Goal: Information Seeking & Learning: Learn about a topic

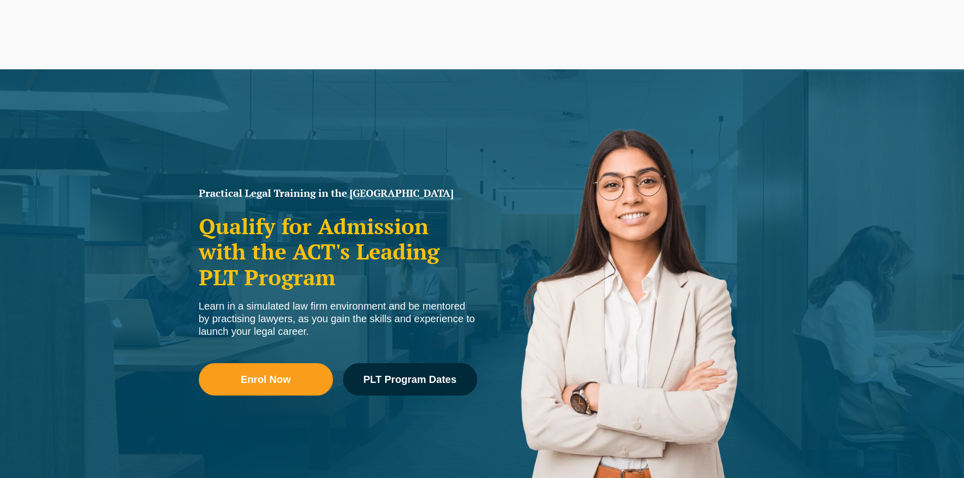
scroll to position [74, 0]
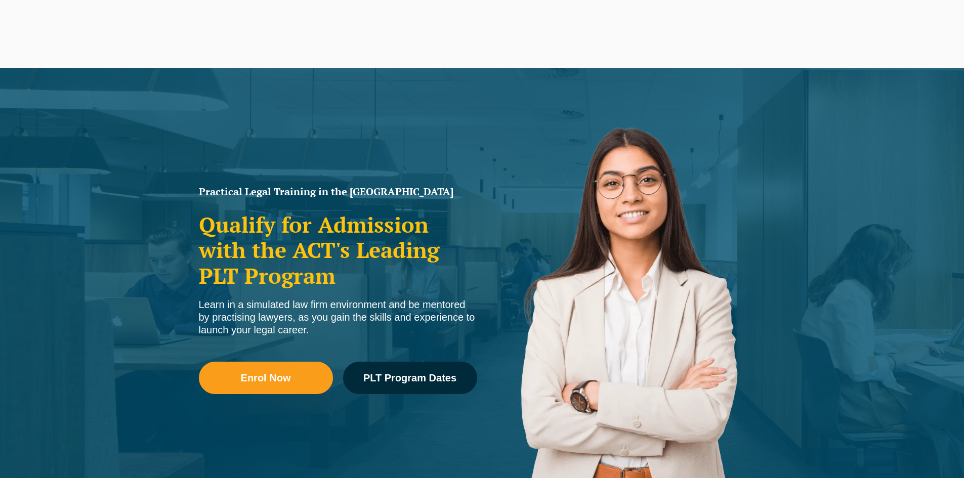
click at [432, 374] on span "PLT Program Dates" at bounding box center [409, 378] width 93 height 10
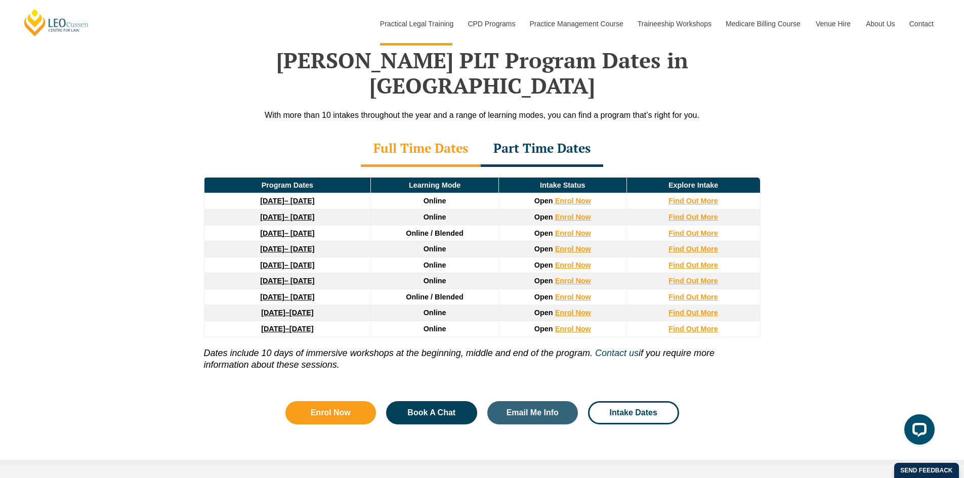
click at [552, 132] on div "Part Time Dates" at bounding box center [542, 149] width 123 height 35
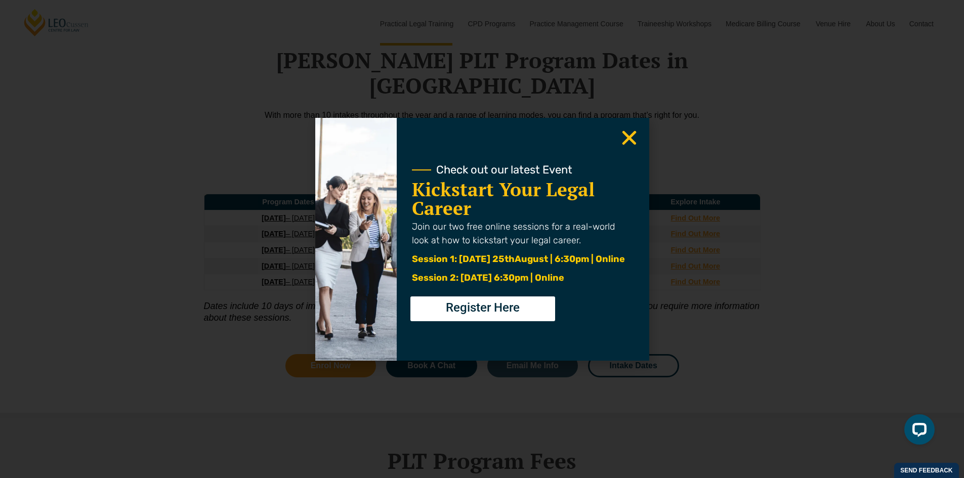
drag, startPoint x: 631, startPoint y: 138, endPoint x: 637, endPoint y: 140, distance: 5.9
click at [631, 138] on use "Close" at bounding box center [629, 138] width 14 height 14
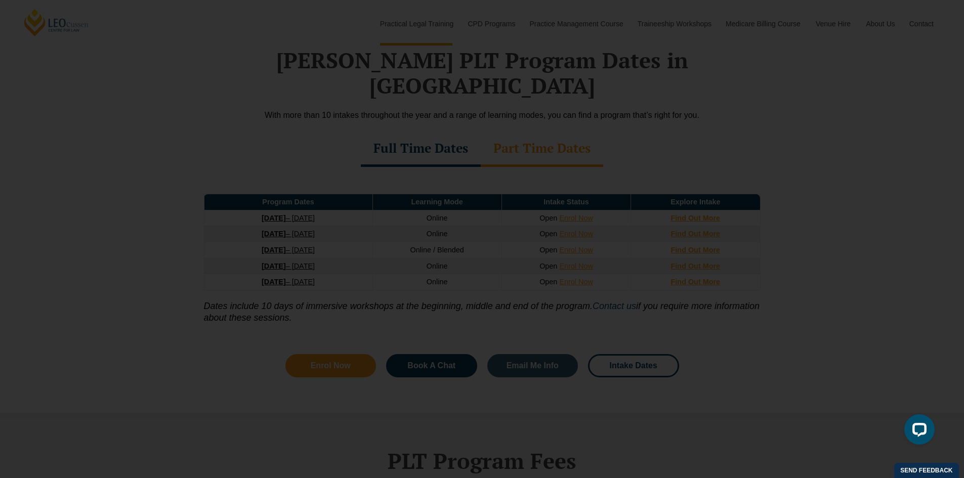
click at [635, 144] on use "Close" at bounding box center [629, 138] width 14 height 14
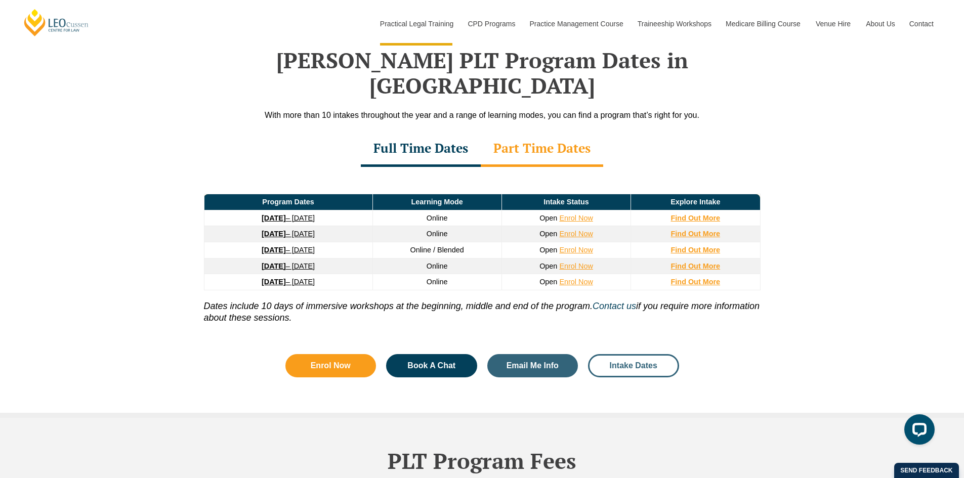
click at [650, 354] on link "Intake Dates" at bounding box center [633, 365] width 91 height 23
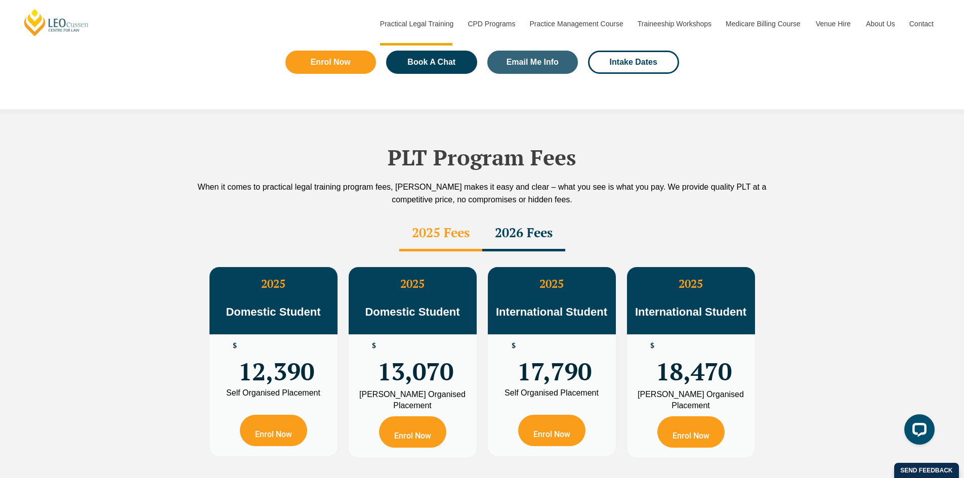
scroll to position [1671, 0]
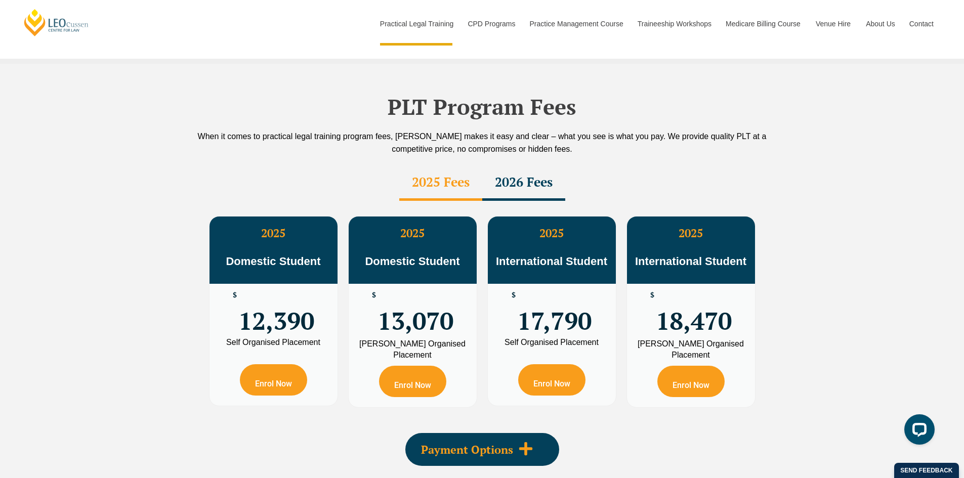
click at [516, 441] on span at bounding box center [525, 449] width 25 height 17
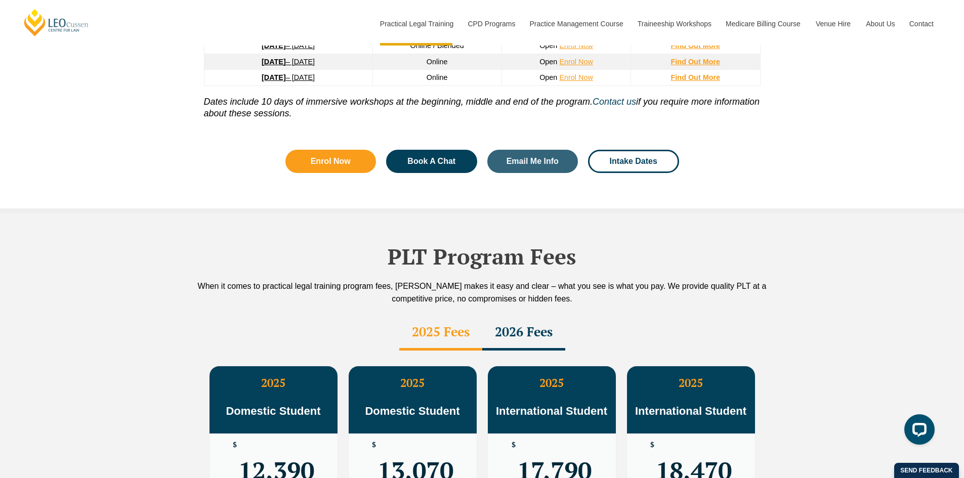
scroll to position [1519, 0]
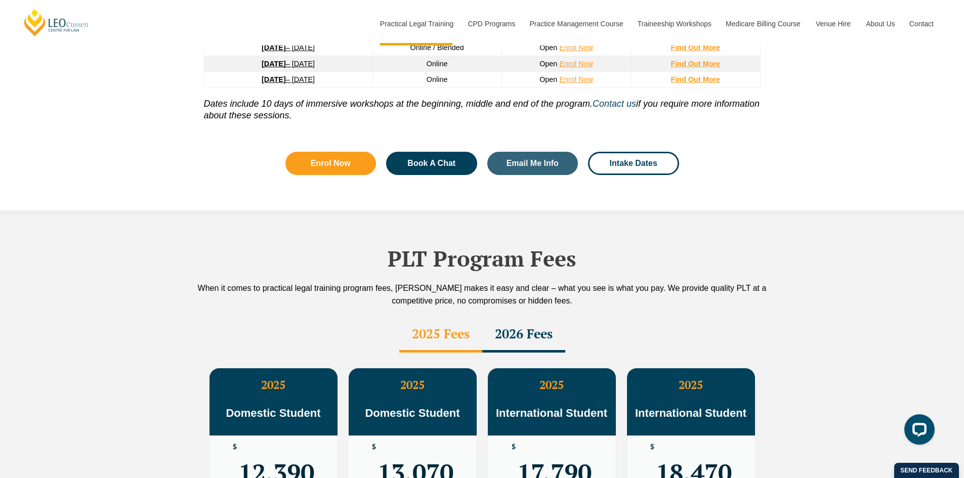
click at [526, 319] on div "2026 Fees" at bounding box center [523, 334] width 83 height 35
click at [454, 317] on div "2025 Fees" at bounding box center [440, 334] width 83 height 35
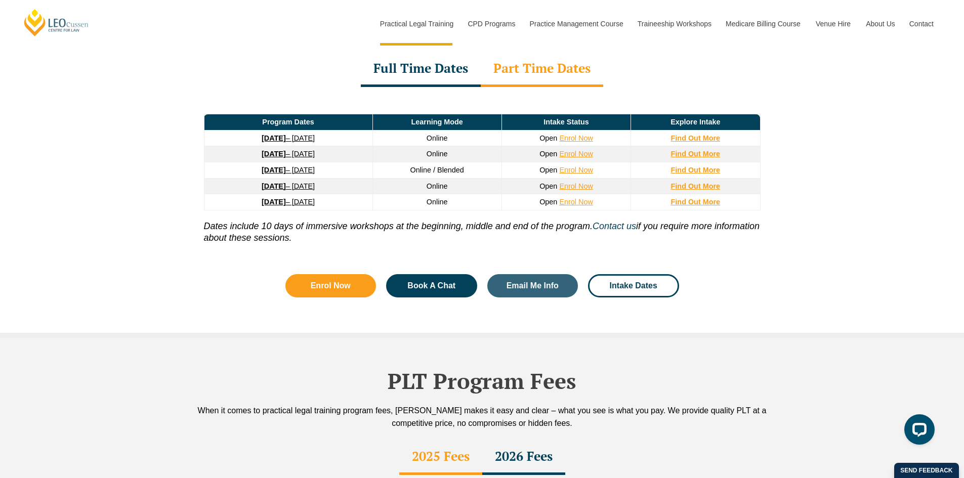
scroll to position [1367, 0]
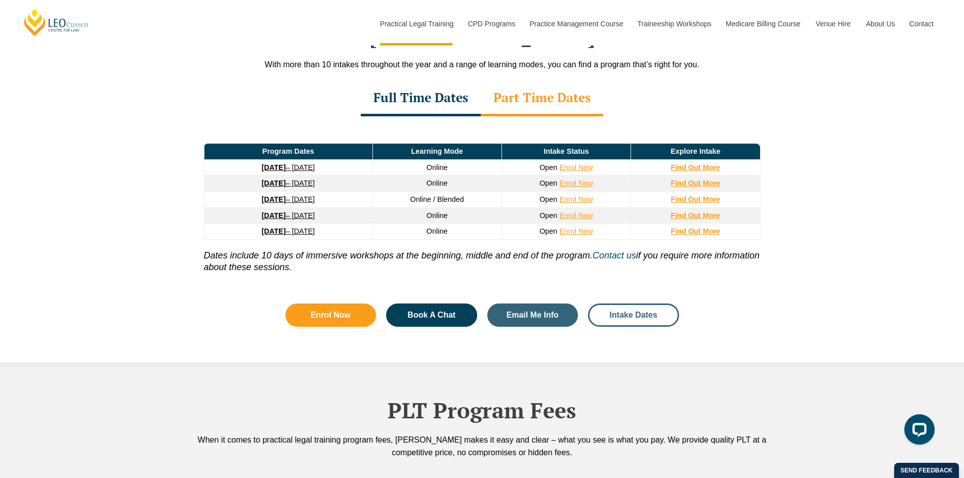
click at [638, 311] on span "Intake Dates" at bounding box center [634, 315] width 48 height 8
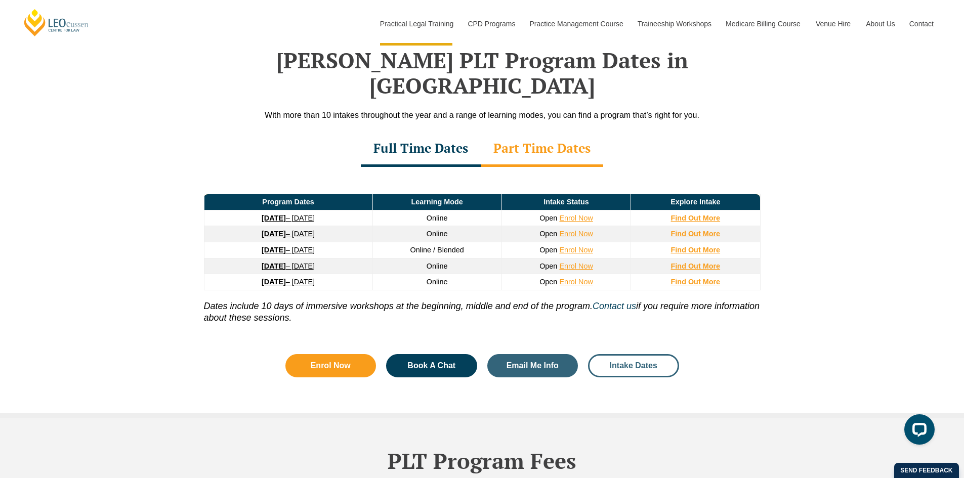
click at [631, 362] on span "Intake Dates" at bounding box center [634, 366] width 48 height 8
click at [435, 132] on div "Full Time Dates" at bounding box center [421, 149] width 120 height 35
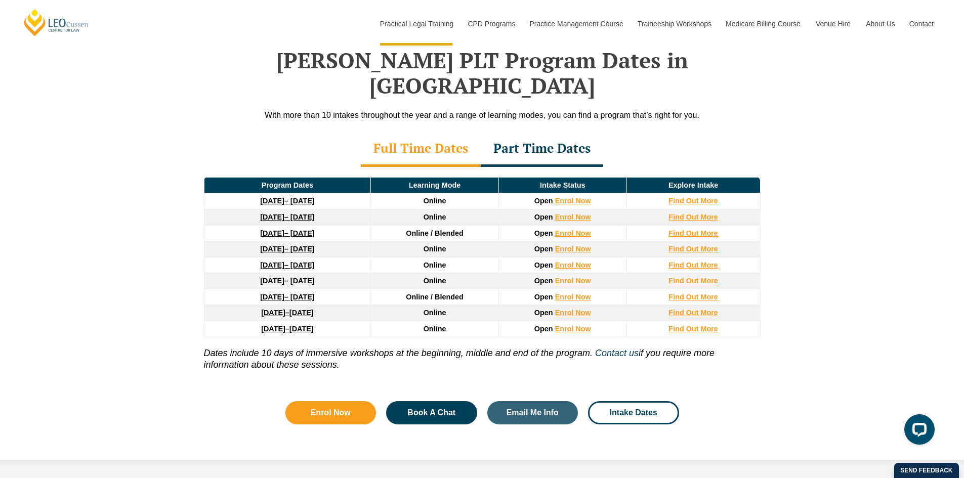
click at [281, 197] on strong "[DATE]" at bounding box center [272, 201] width 24 height 8
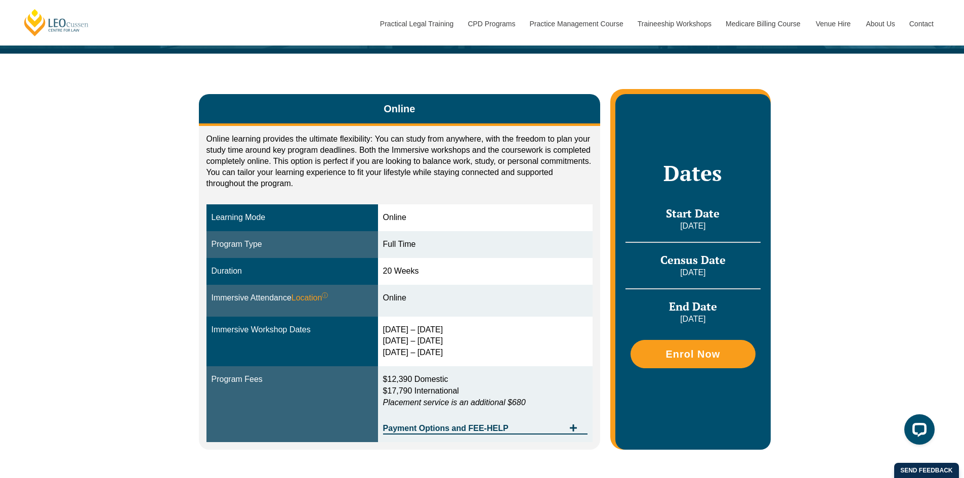
scroll to position [152, 0]
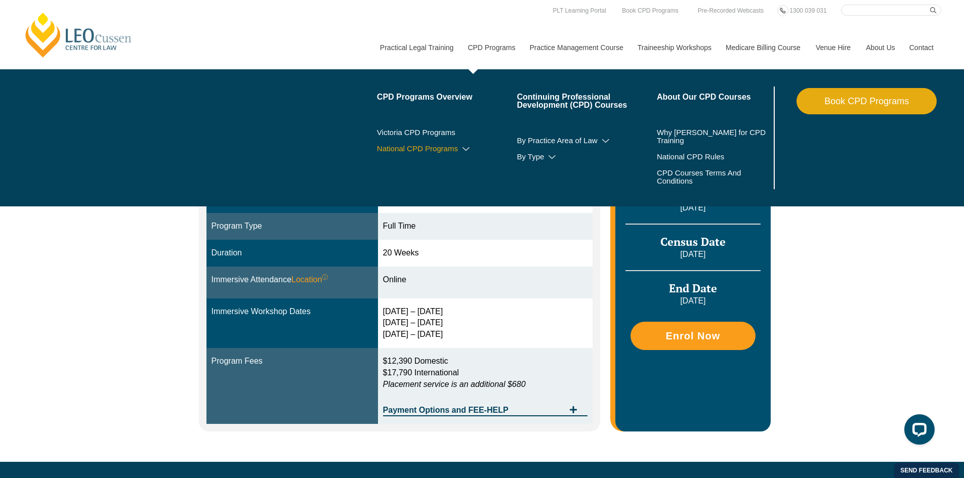
click at [463, 149] on icon at bounding box center [466, 149] width 10 height 7
click at [440, 97] on link "CPD Programs Overview" at bounding box center [447, 97] width 140 height 8
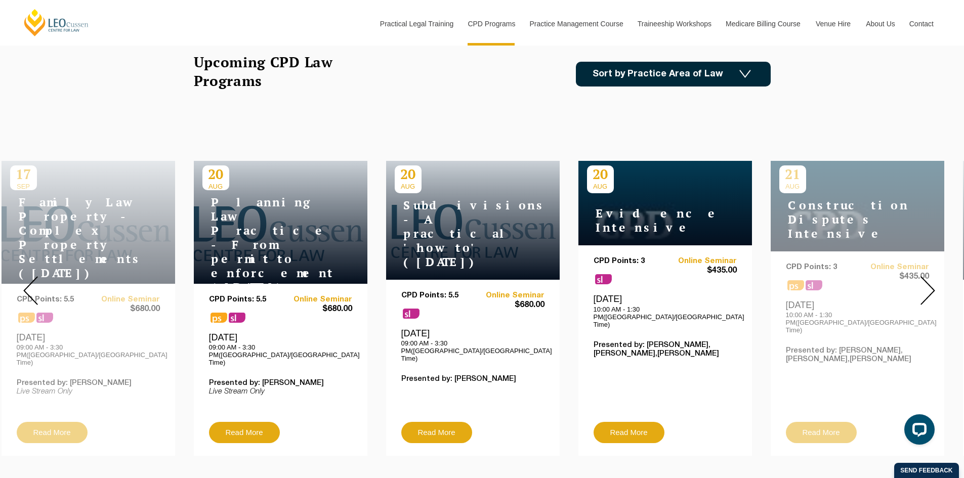
scroll to position [304, 0]
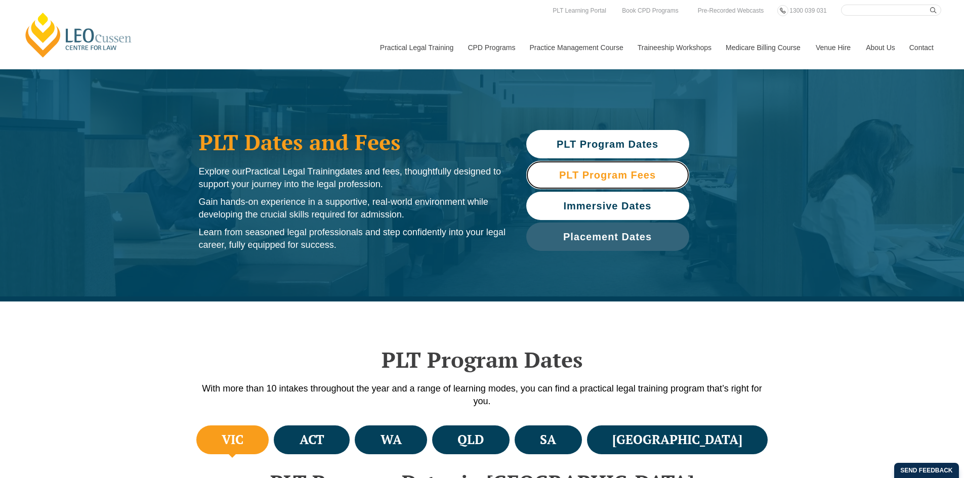
click at [634, 180] on span "PLT Program Fees" at bounding box center [607, 175] width 97 height 10
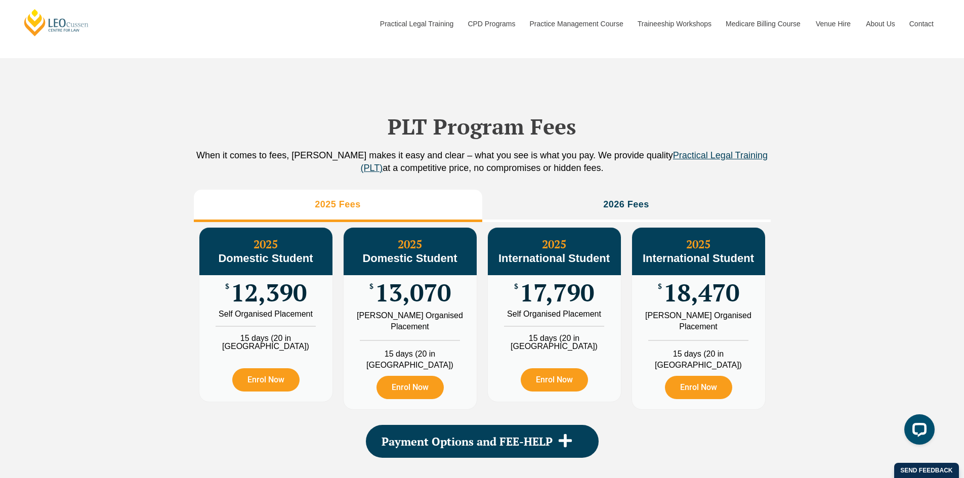
scroll to position [1127, 0]
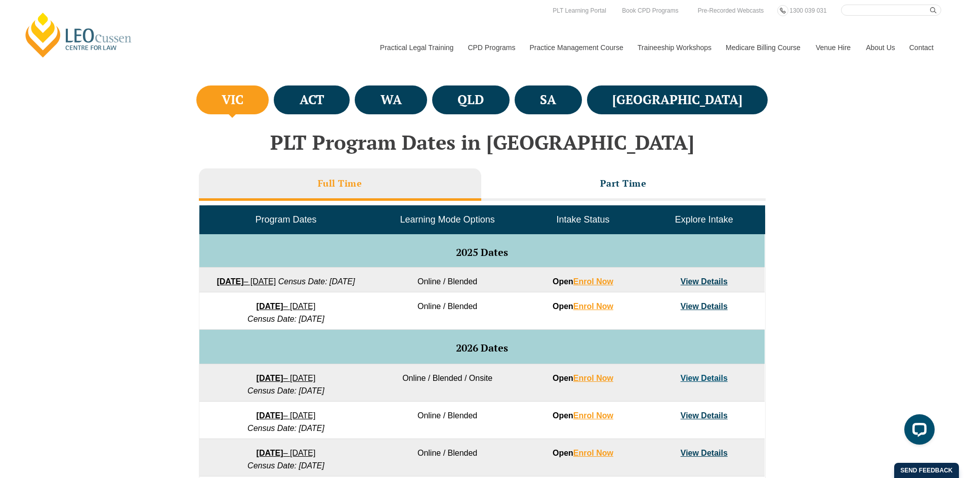
scroll to position [1, 0]
